Goal: Information Seeking & Learning: Learn about a topic

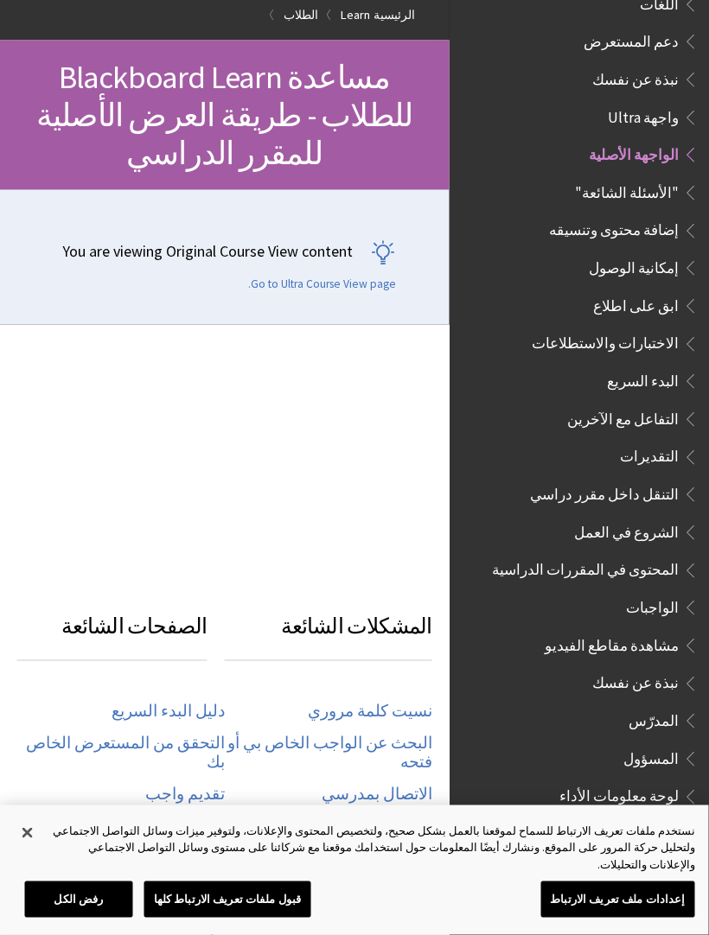
scroll to position [150, 0]
click at [385, 15] on link "الرئيسية" at bounding box center [393, 14] width 41 height 22
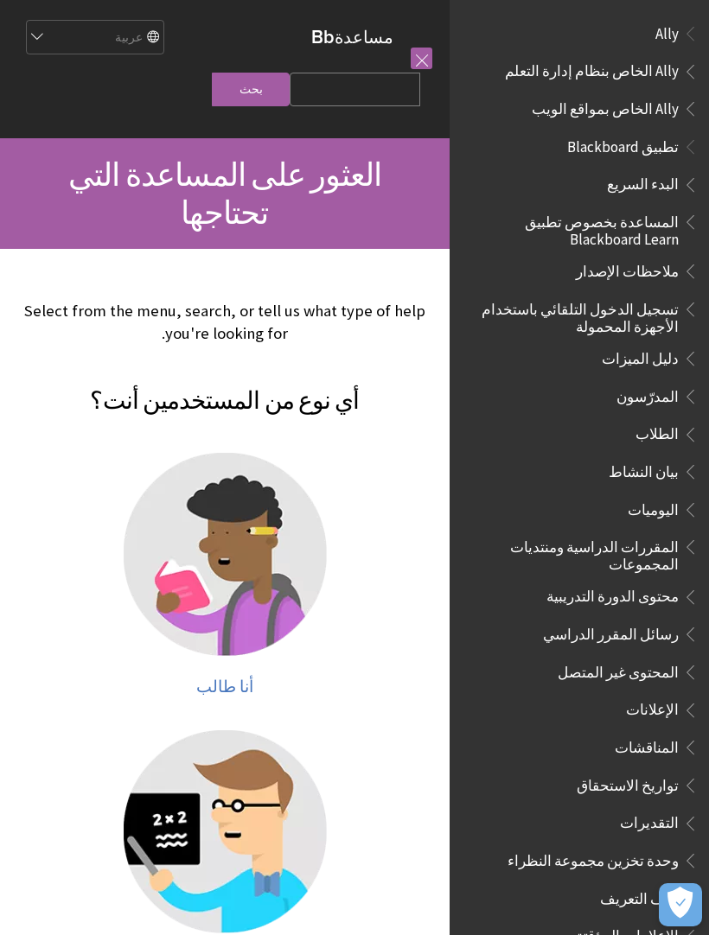
click at [238, 502] on img at bounding box center [225, 554] width 203 height 203
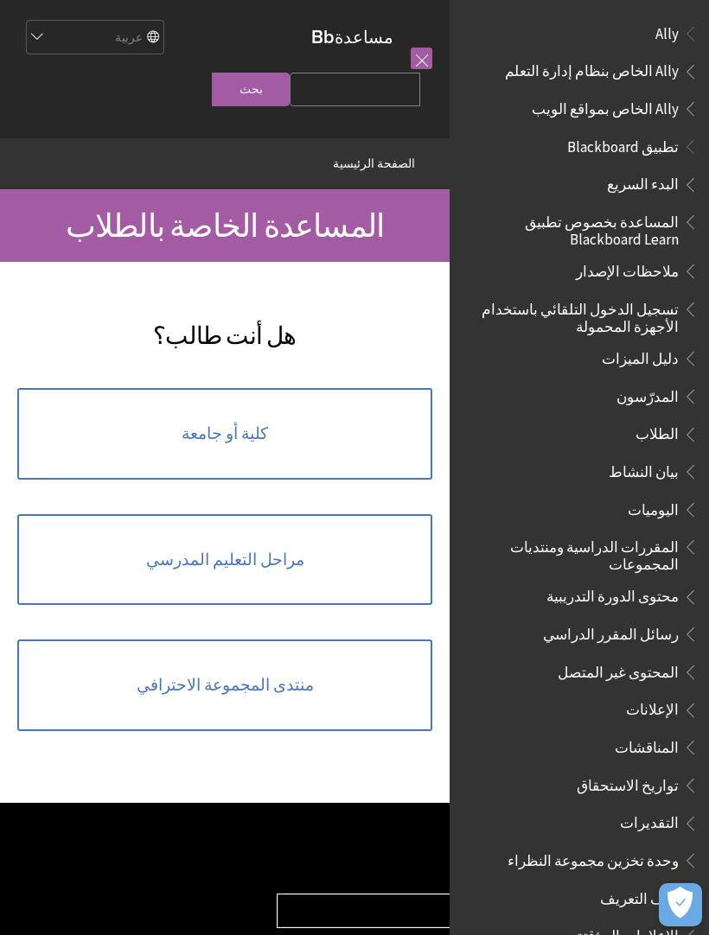
click at [278, 469] on link "كلية أو جامعة" at bounding box center [224, 434] width 415 height 92
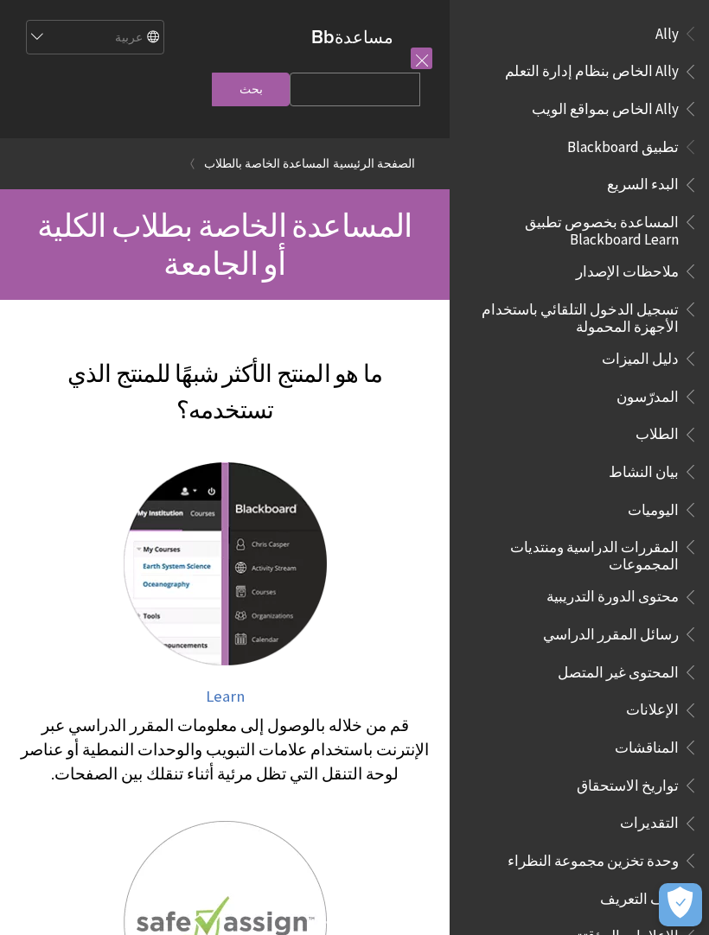
click at [668, 30] on span "Ally" at bounding box center [666, 30] width 23 height 23
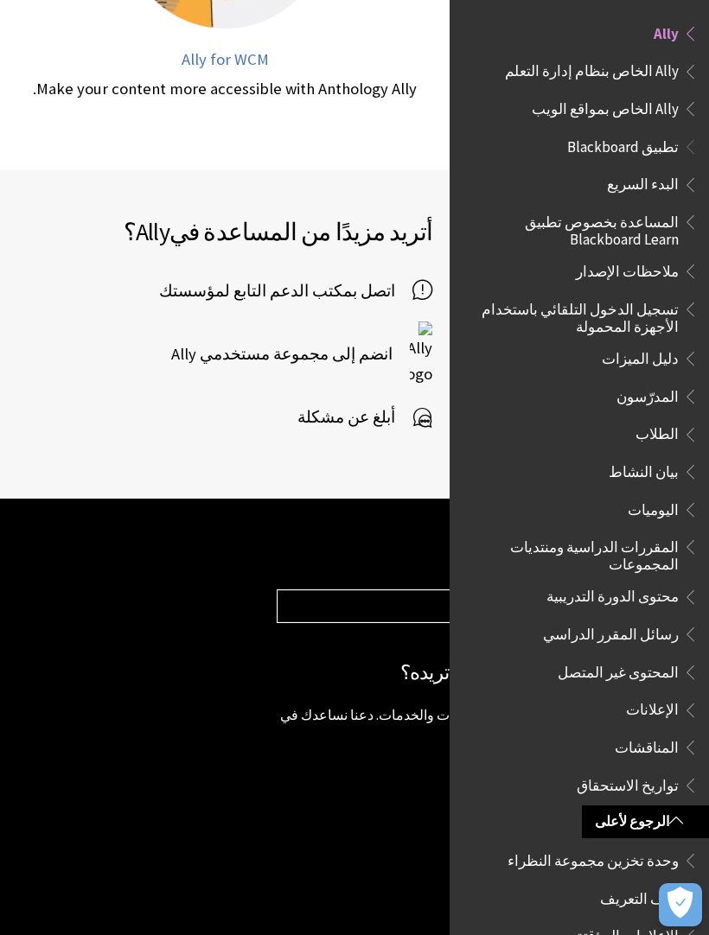
scroll to position [1287, 0]
